Goal: Information Seeking & Learning: Learn about a topic

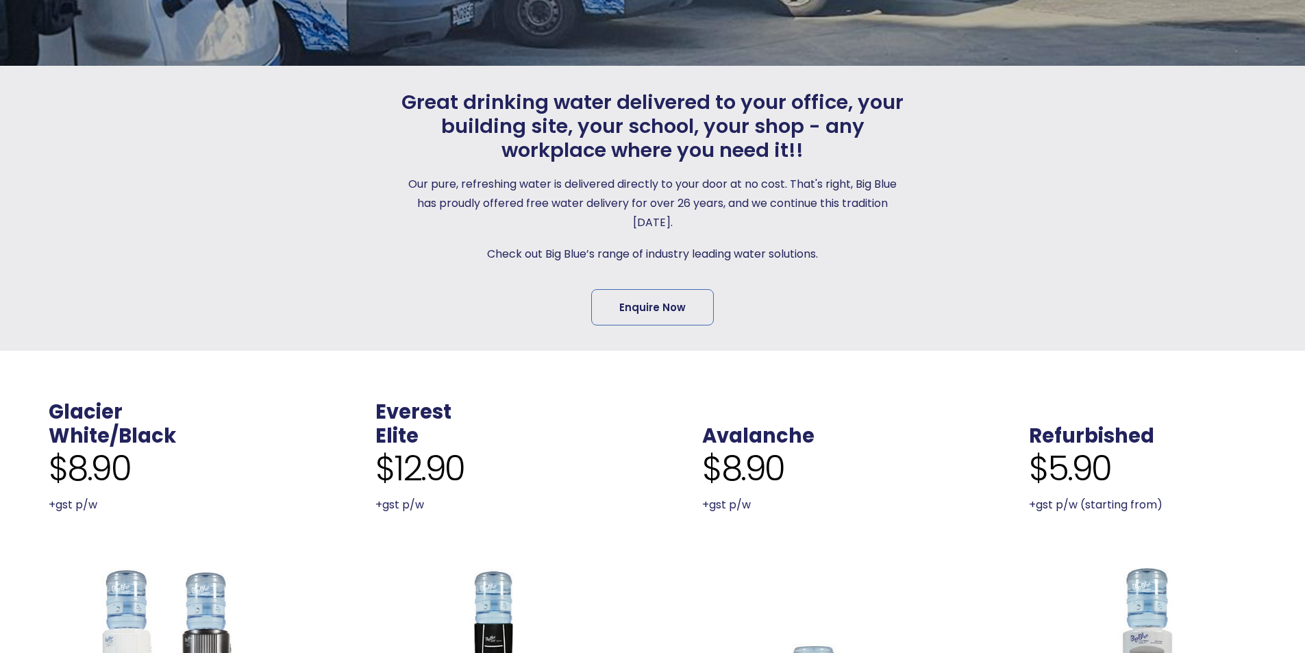
scroll to position [411, 0]
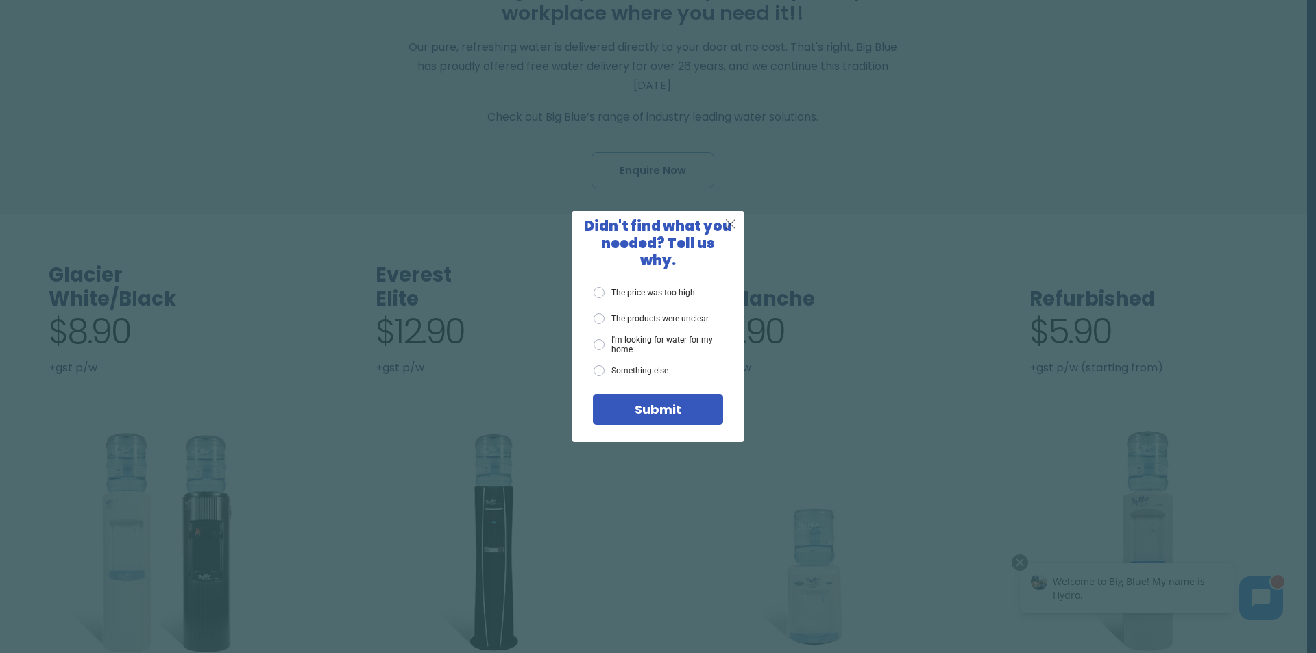
click at [728, 231] on span "X" at bounding box center [730, 223] width 12 height 17
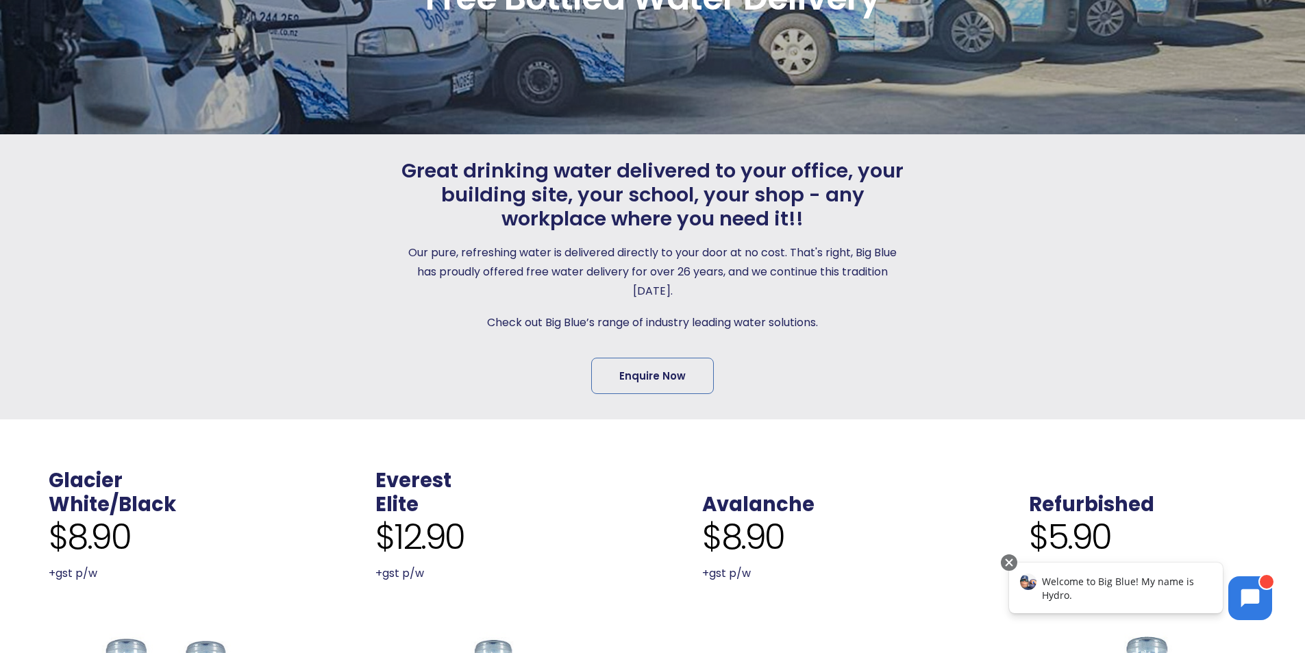
scroll to position [0, 0]
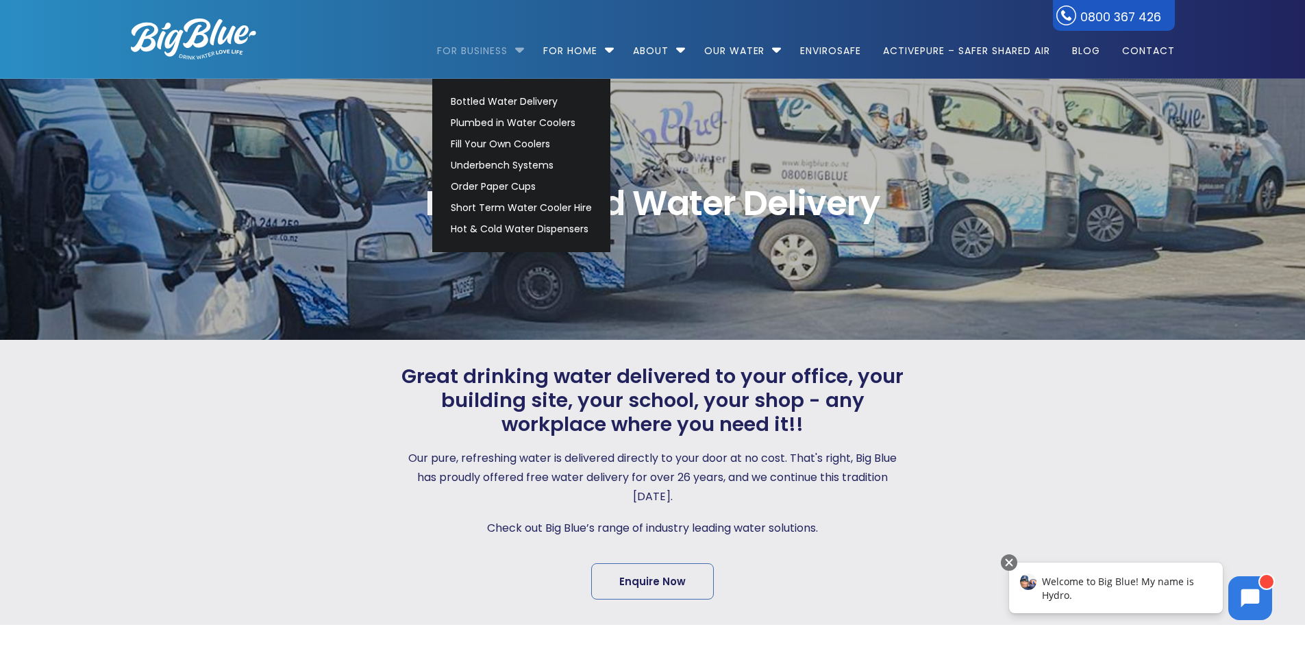
click at [499, 49] on link "For Business" at bounding box center [477, 44] width 80 height 88
click at [500, 54] on link "For Business" at bounding box center [477, 44] width 80 height 88
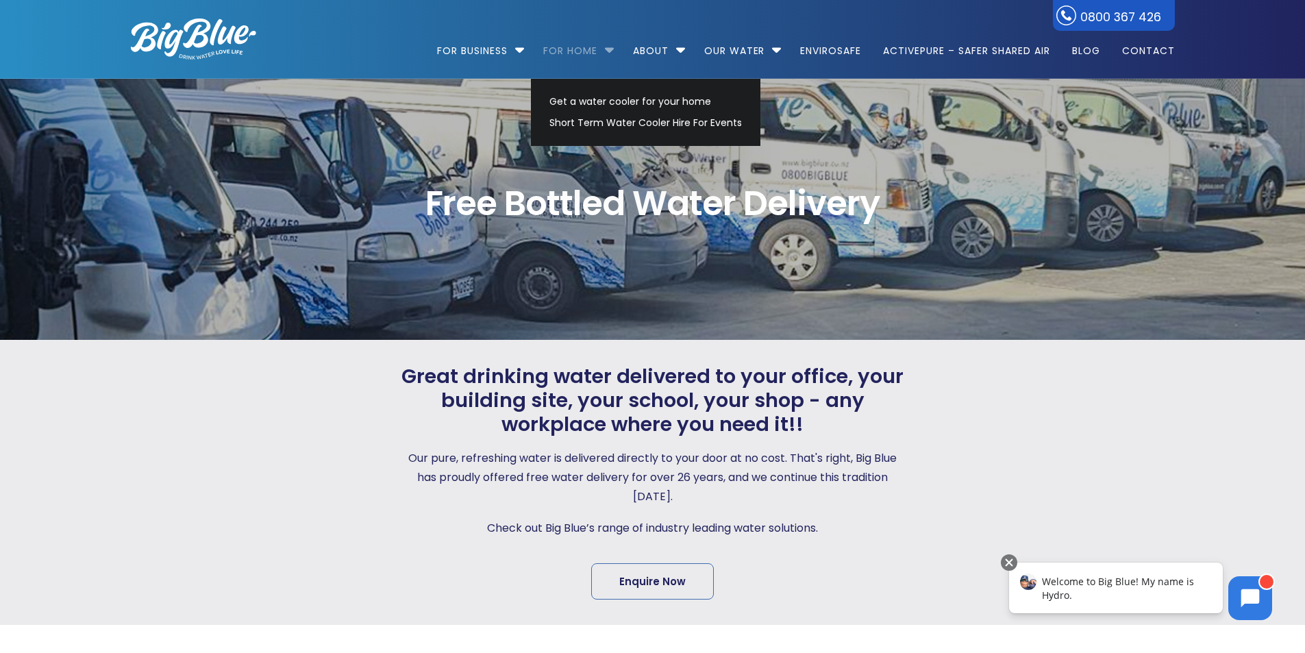
click at [576, 49] on link "For Home" at bounding box center [570, 44] width 73 height 88
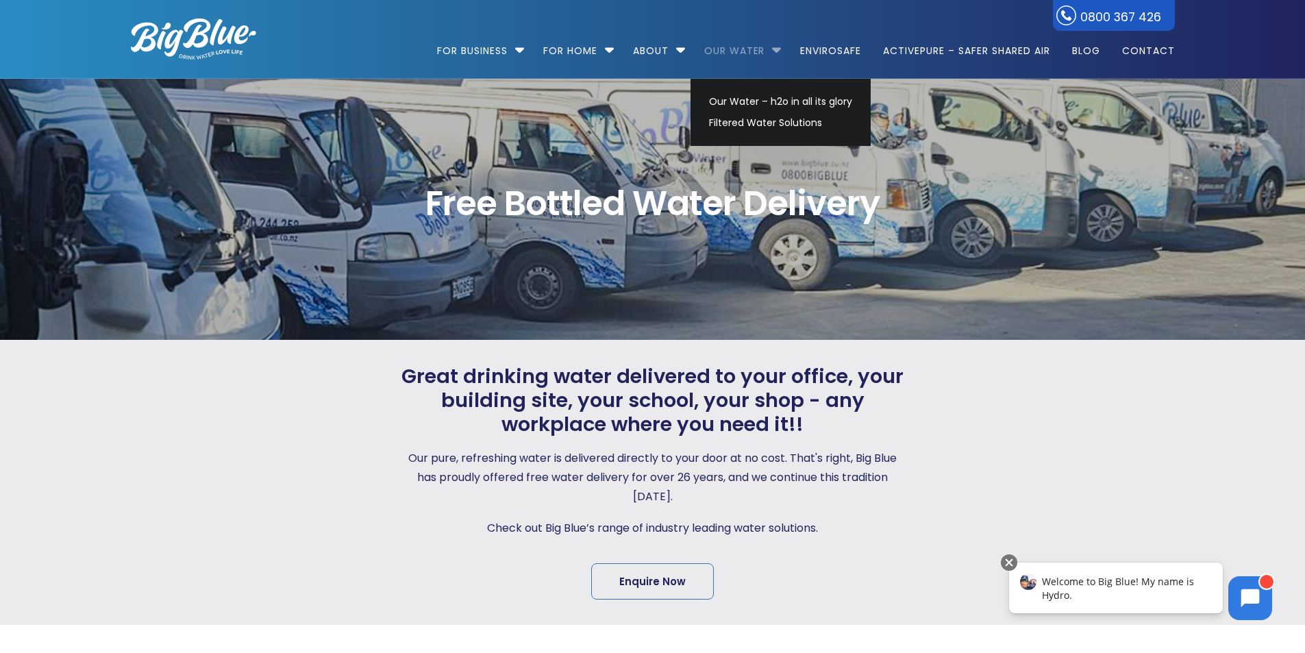
click at [749, 45] on link "Our Water" at bounding box center [735, 44] width 80 height 88
